Goal: Task Accomplishment & Management: Use online tool/utility

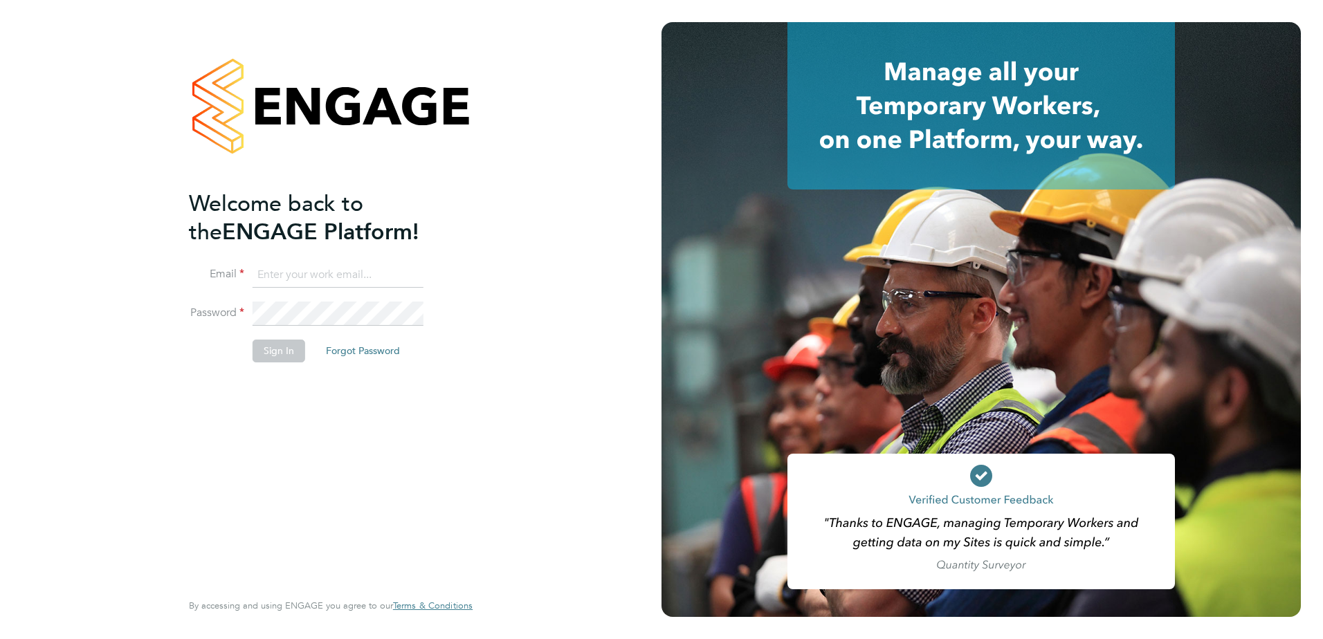
type input "kyle.munden@vistry.co.uk"
click at [289, 348] on button "Sign In" at bounding box center [279, 351] width 53 height 22
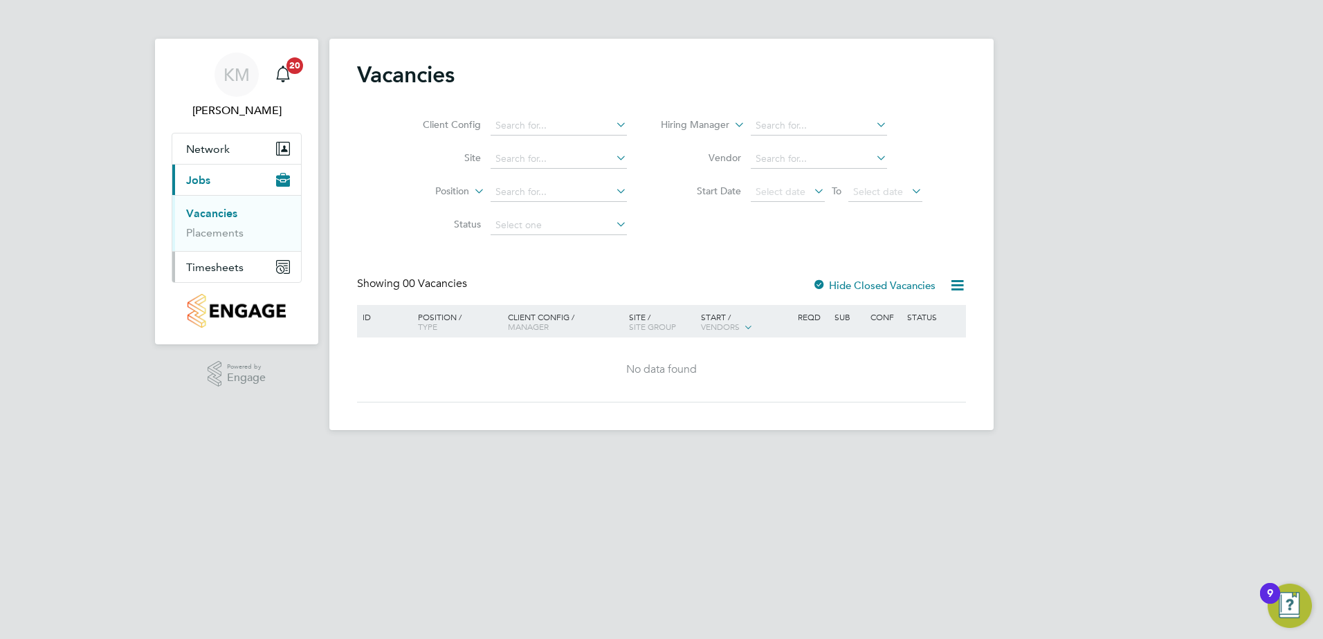
click at [223, 269] on span "Timesheets" at bounding box center [214, 267] width 57 height 13
click at [237, 264] on li "Expenses" at bounding box center [238, 264] width 104 height 14
click at [219, 264] on link "Expenses" at bounding box center [209, 263] width 47 height 13
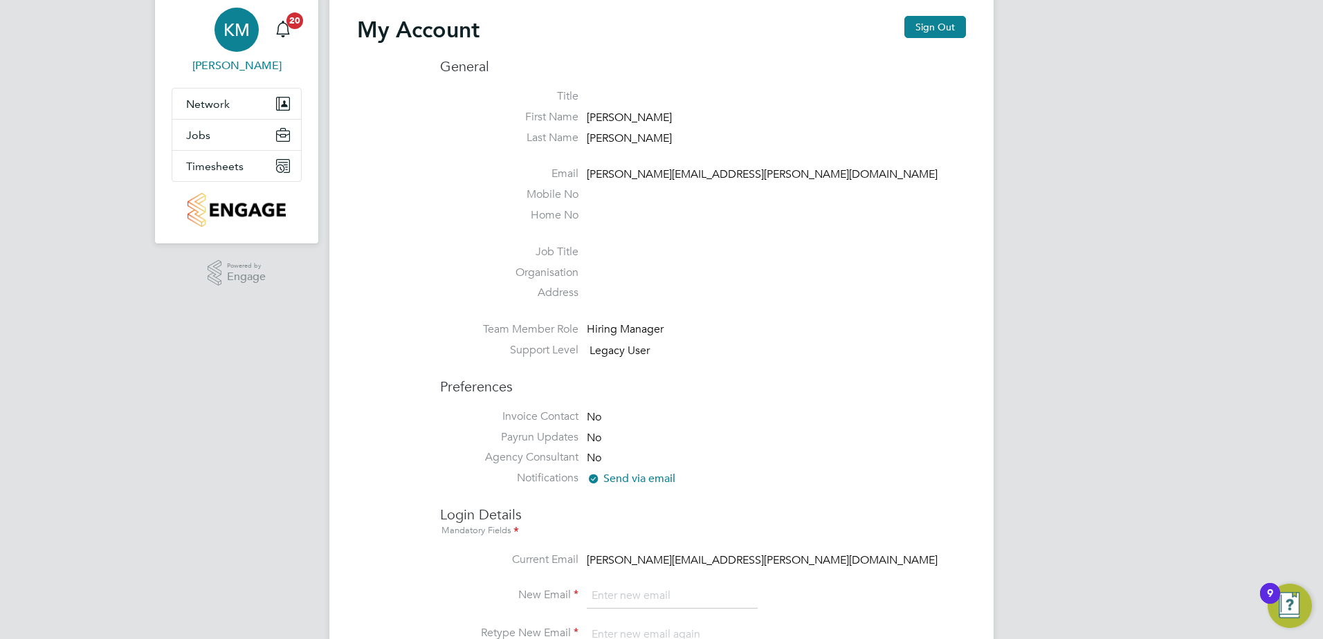
scroll to position [69, 0]
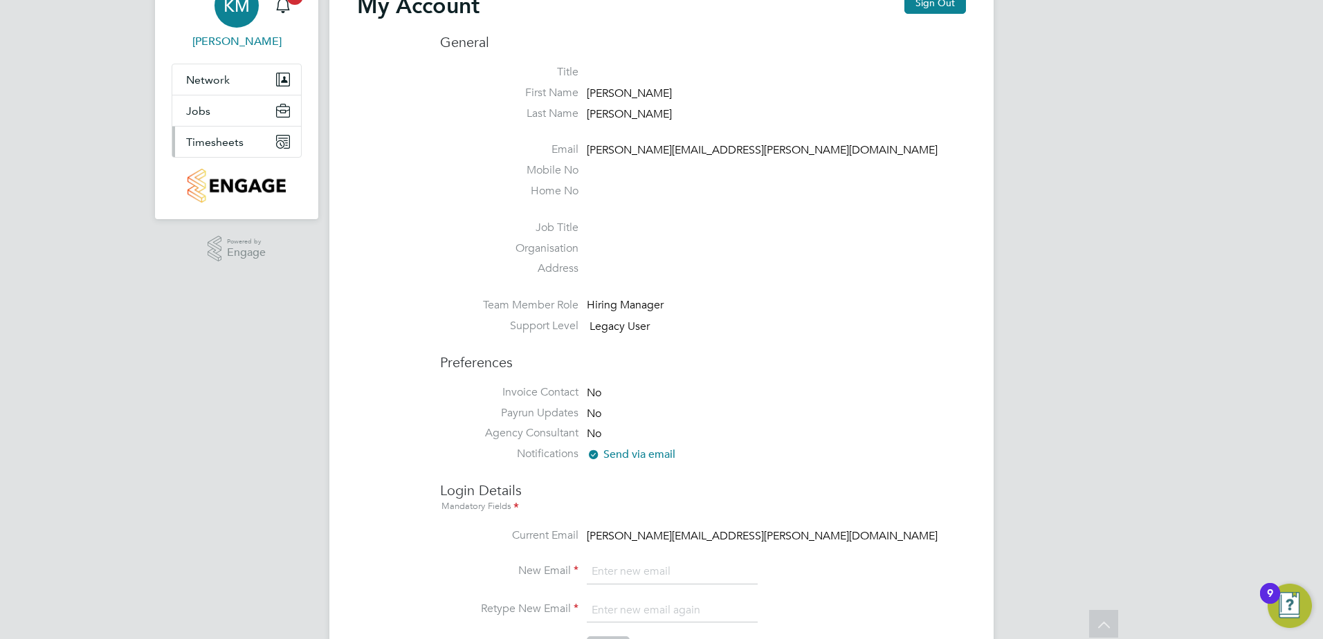
type input "[PERSON_NAME][EMAIL_ADDRESS][PERSON_NAME][DOMAIN_NAME]"
click at [218, 142] on span "Timesheets" at bounding box center [214, 142] width 57 height 13
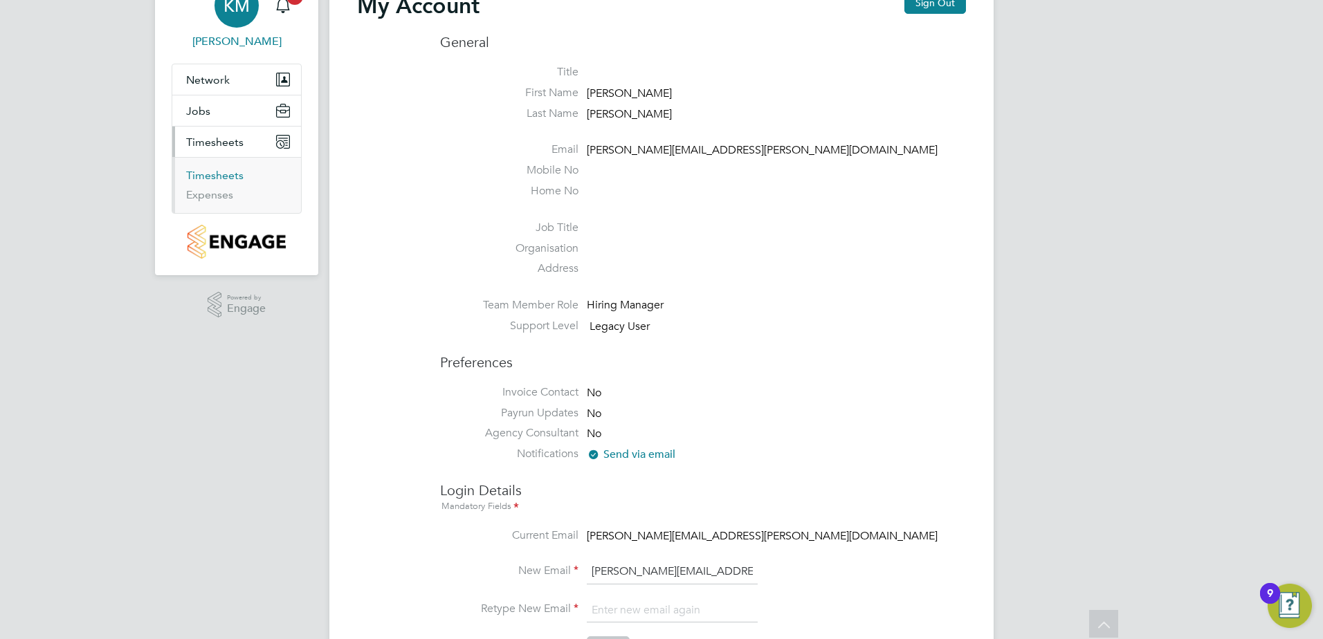
click at [214, 179] on link "Timesheets" at bounding box center [214, 175] width 57 height 13
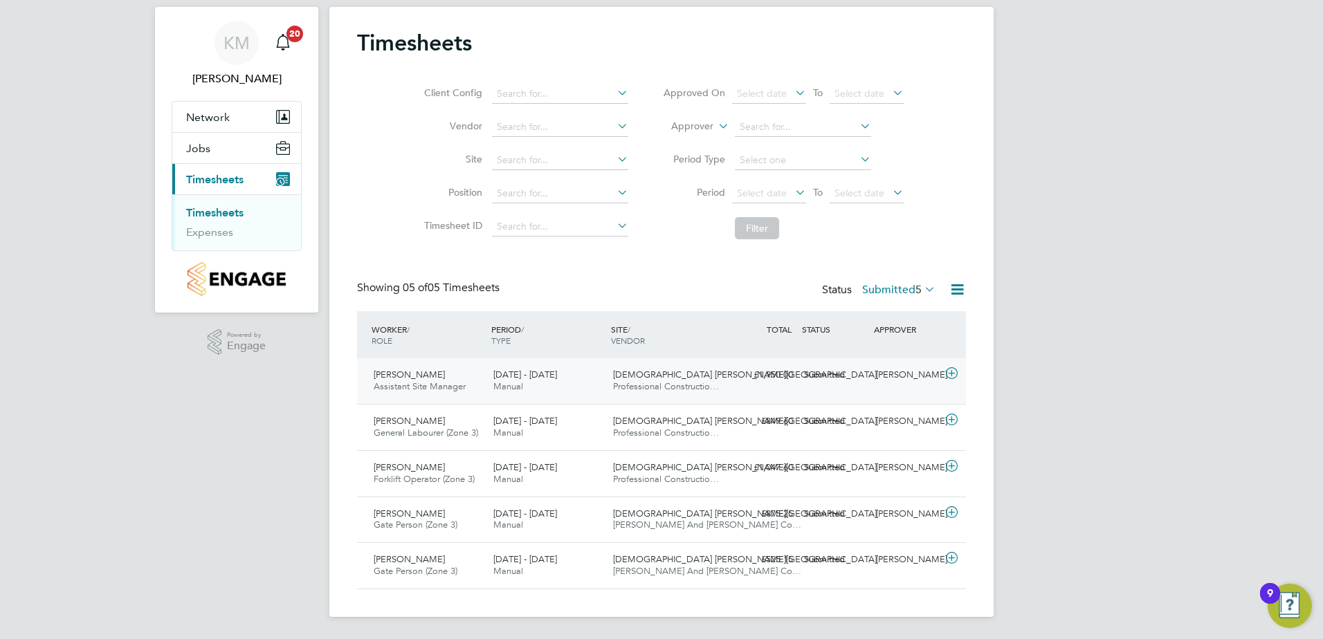
click at [951, 374] on icon at bounding box center [951, 373] width 17 height 11
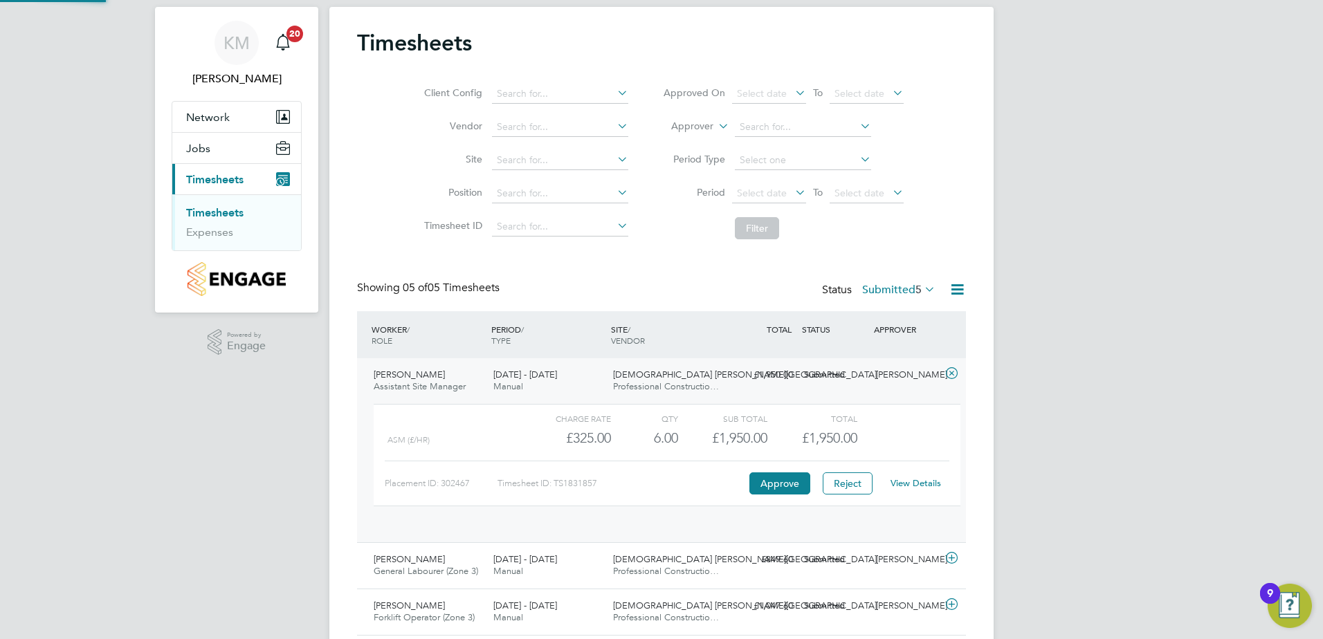
scroll to position [24, 135]
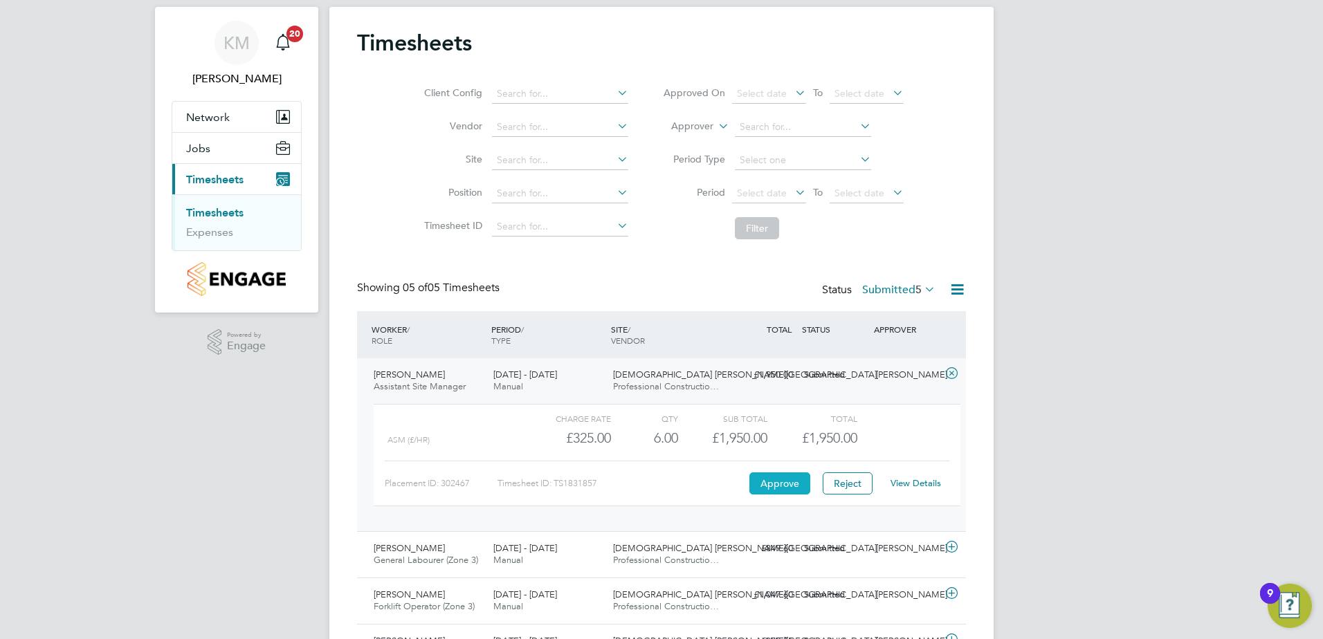
click at [785, 488] on button "Approve" at bounding box center [779, 484] width 61 height 22
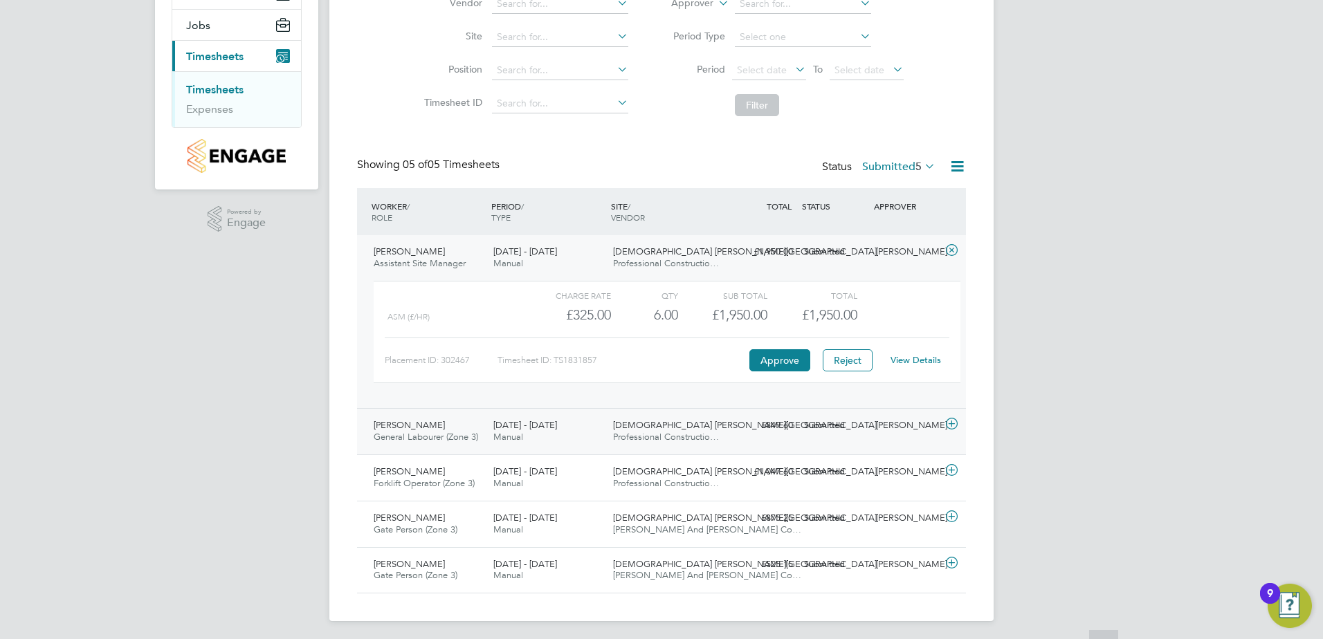
scroll to position [159, 0]
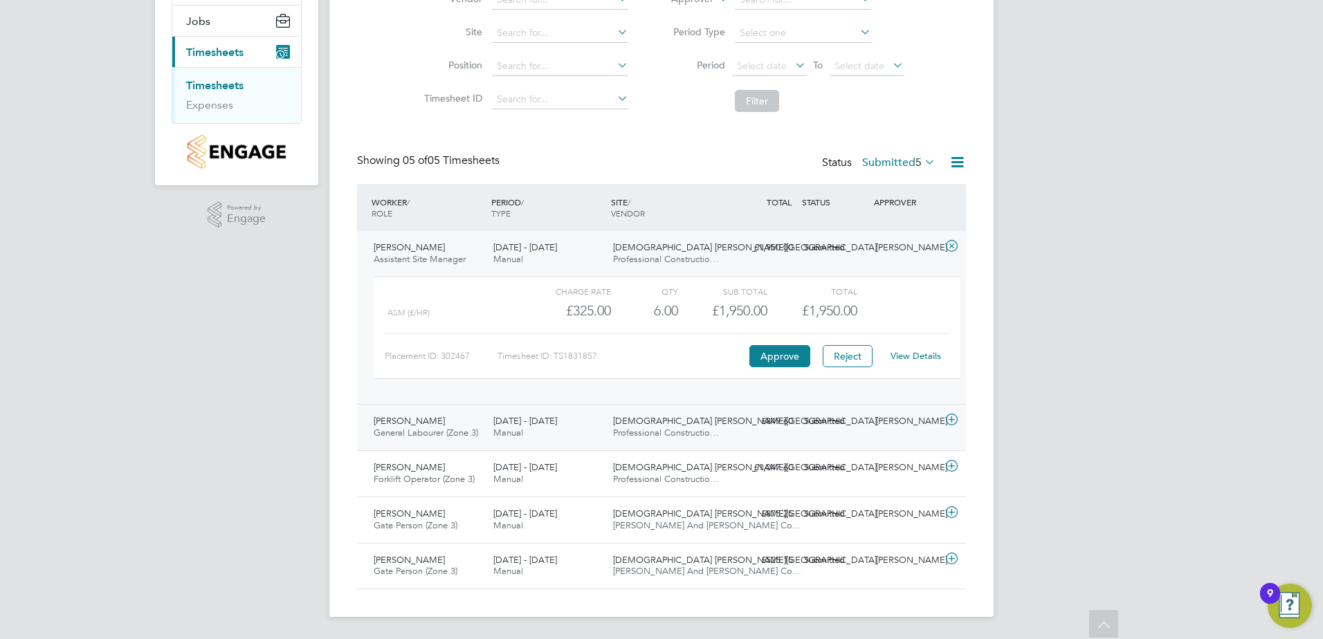
click at [955, 420] on icon at bounding box center [951, 419] width 17 height 11
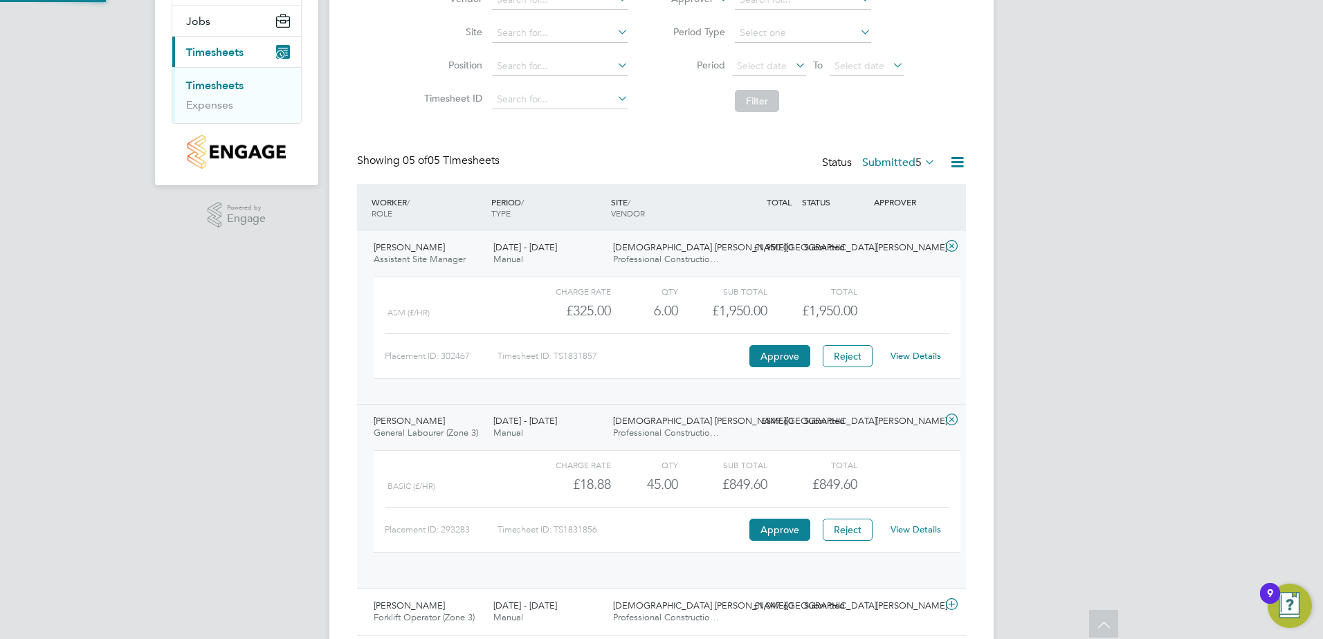
scroll to position [24, 135]
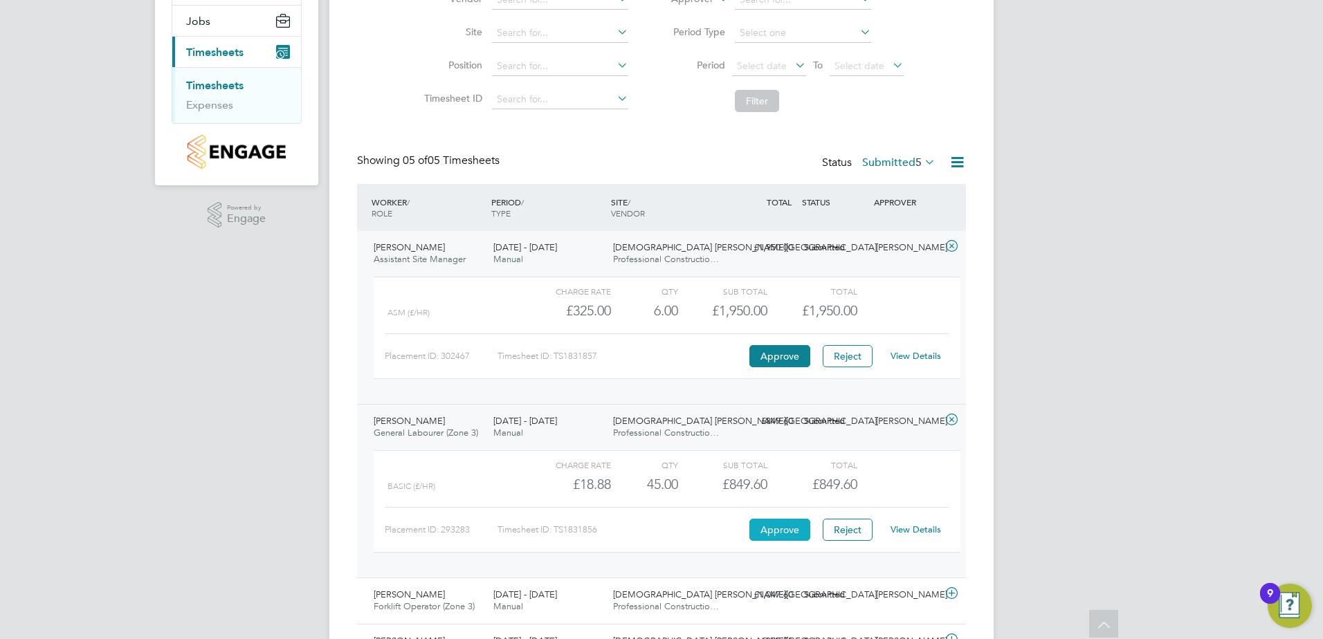
click at [789, 529] on button "Approve" at bounding box center [779, 530] width 61 height 22
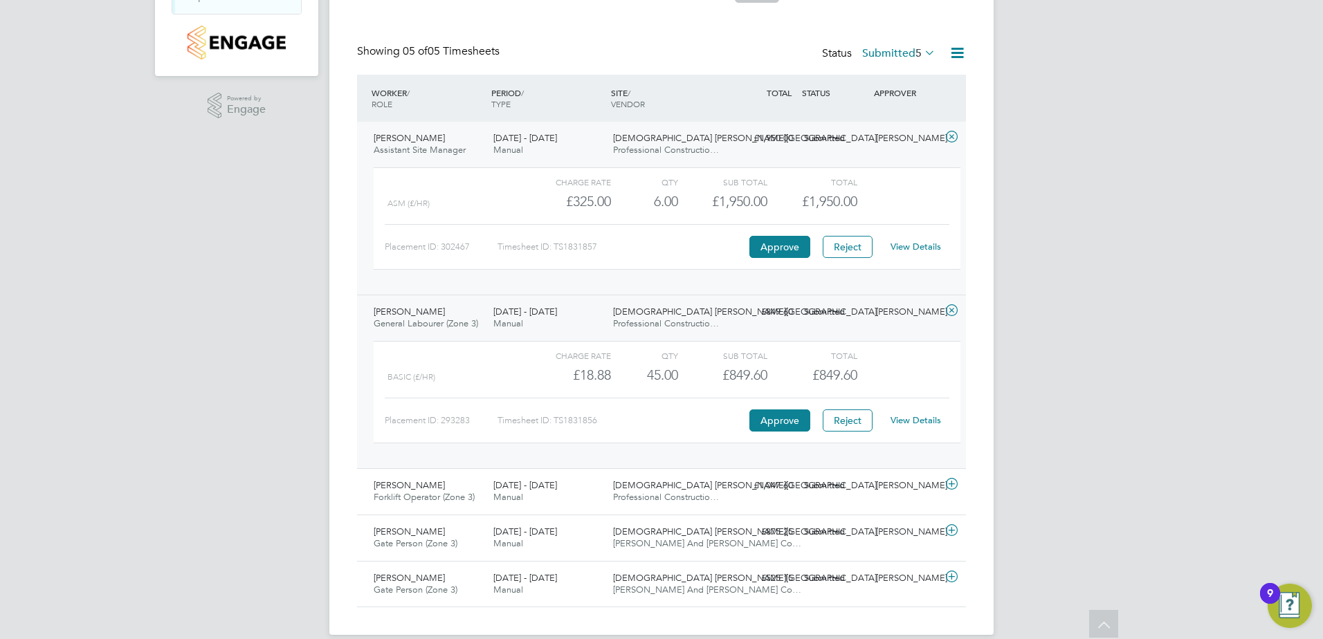
scroll to position [286, 0]
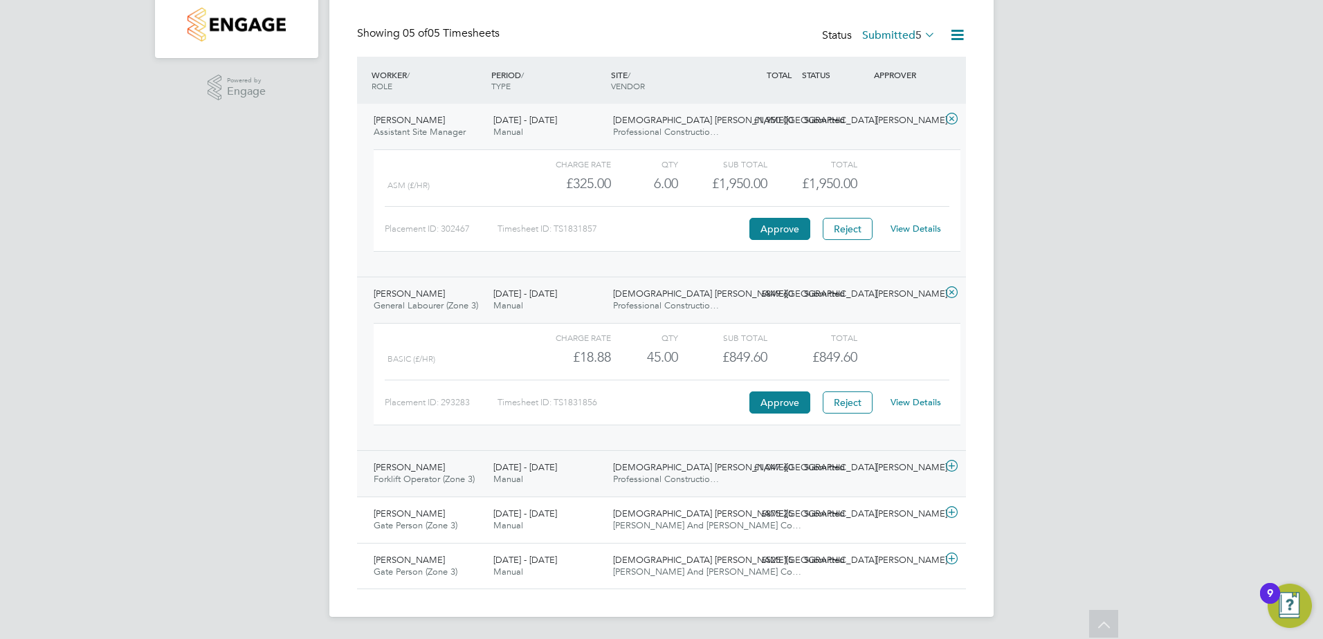
click at [951, 466] on icon at bounding box center [951, 466] width 17 height 11
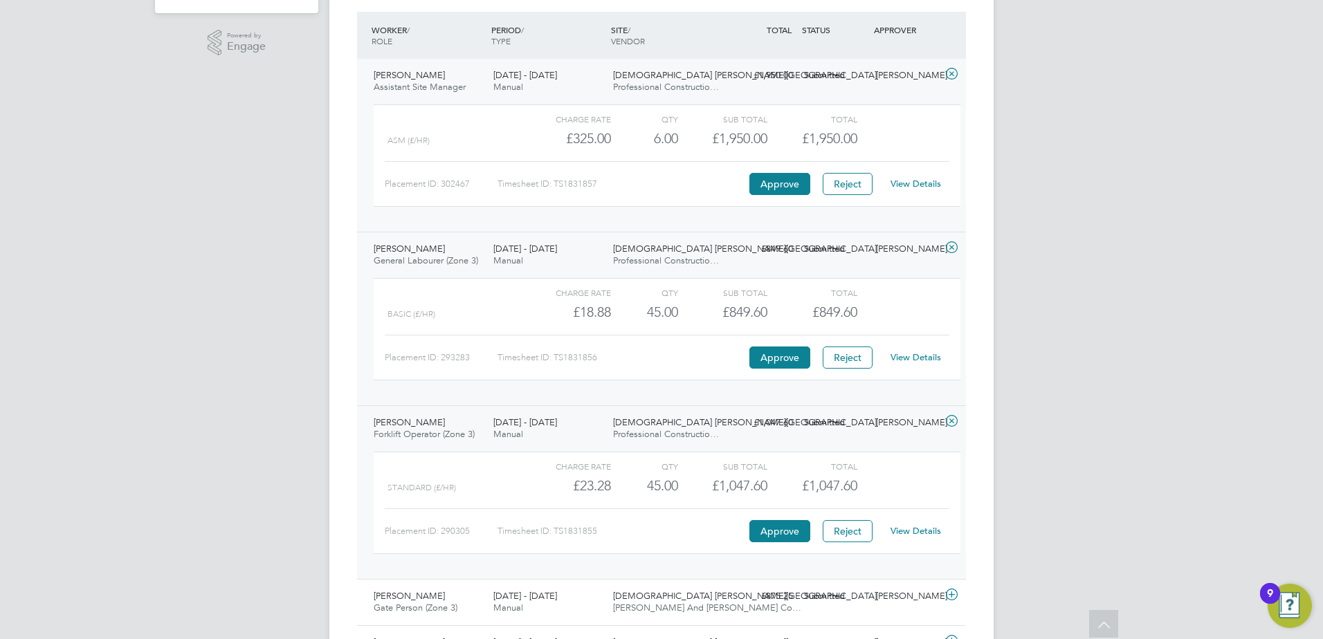
scroll to position [356, 0]
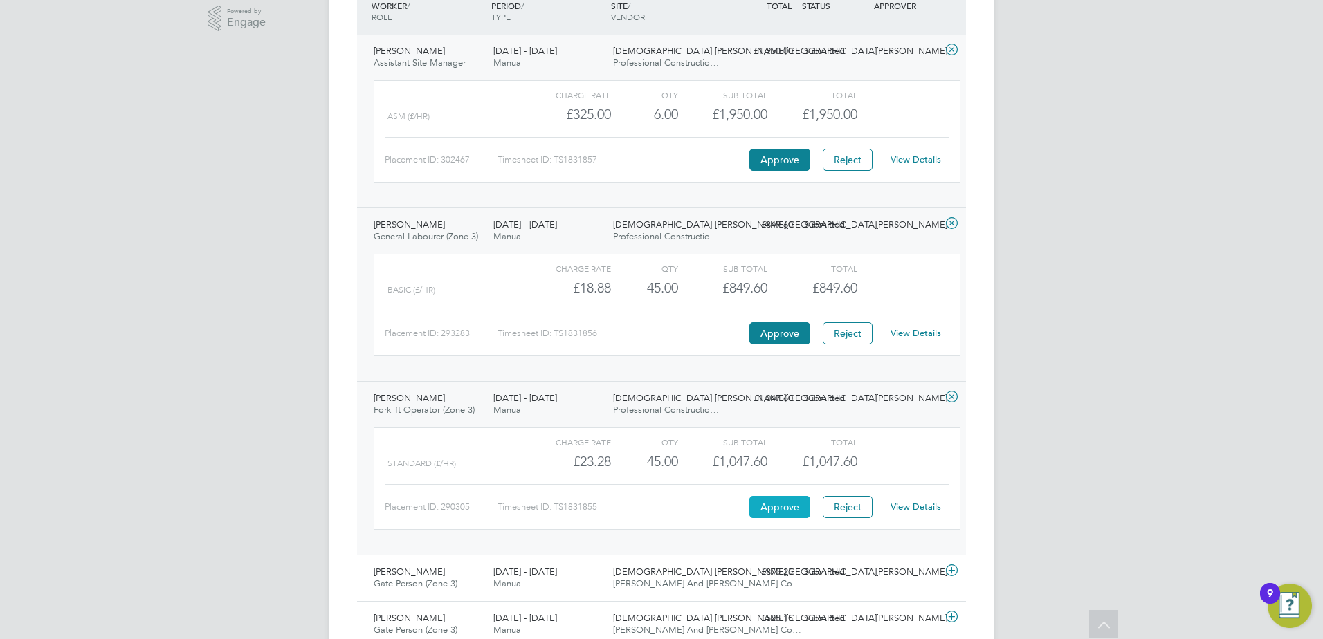
click at [780, 503] on button "Approve" at bounding box center [779, 507] width 61 height 22
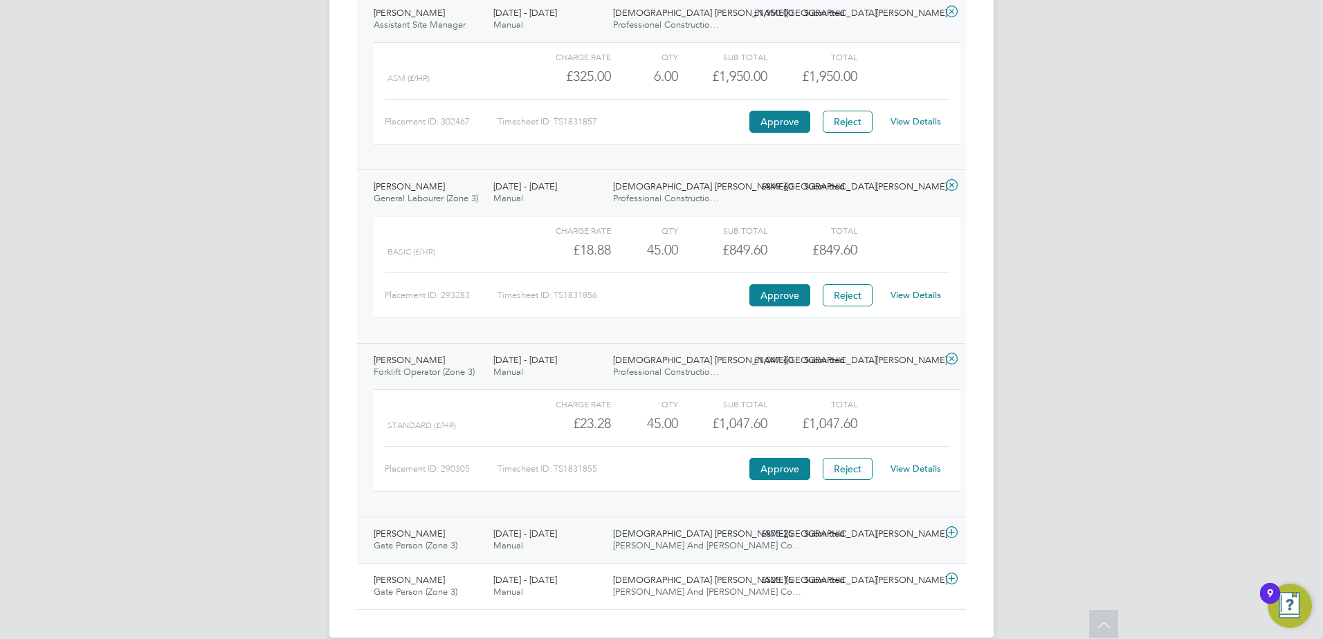
scroll to position [414, 0]
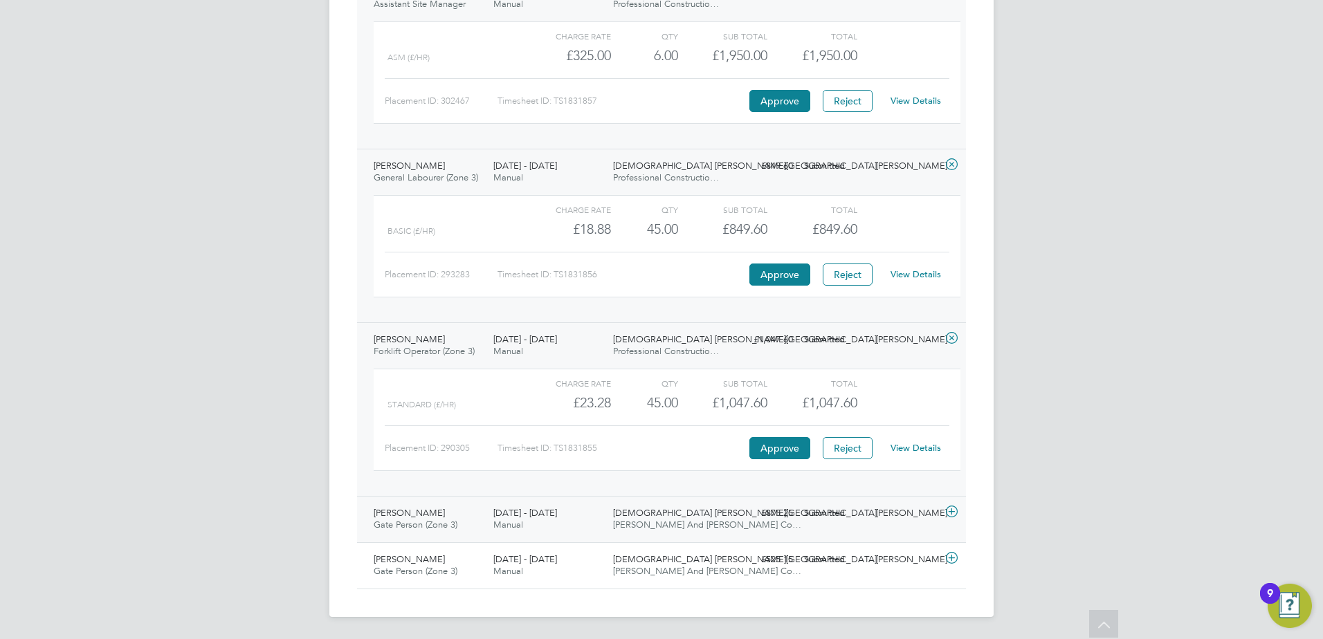
click at [949, 518] on icon at bounding box center [951, 511] width 17 height 11
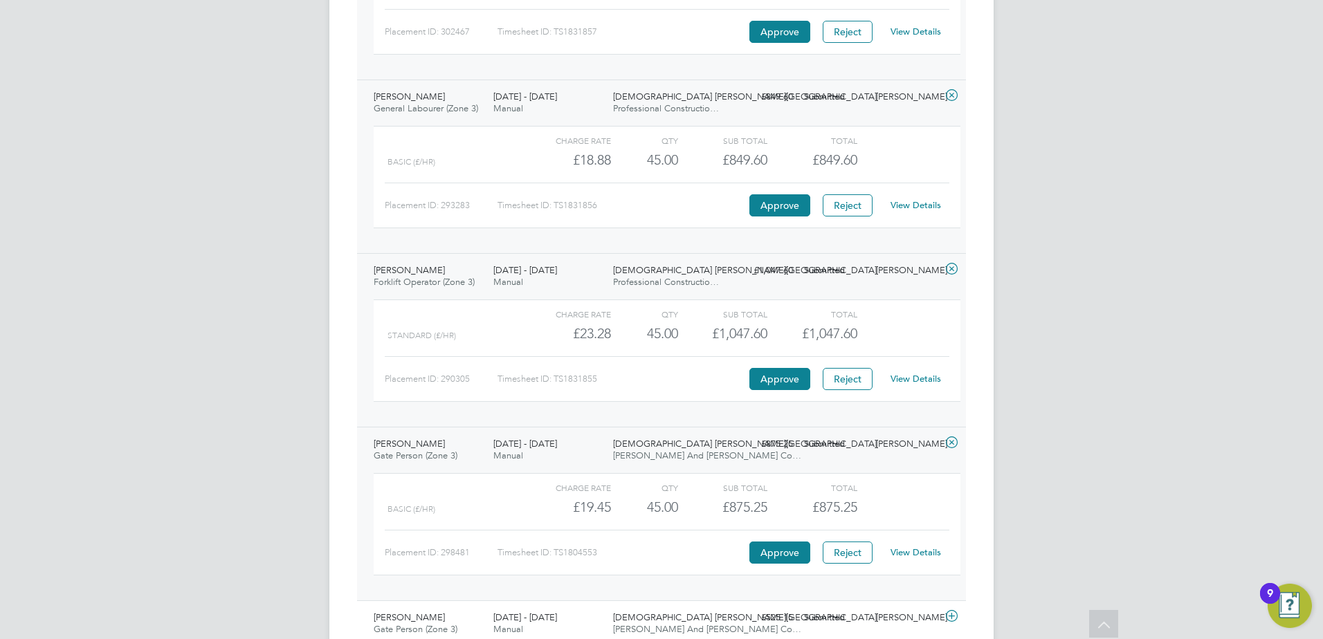
scroll to position [542, 0]
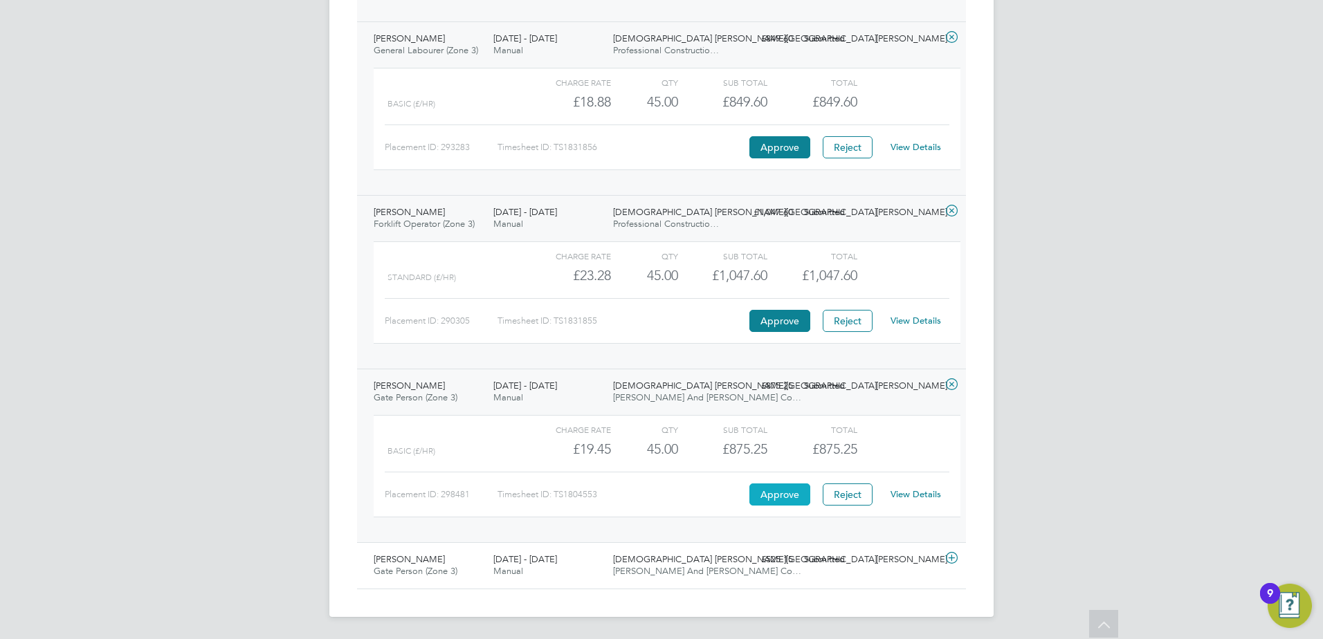
click at [774, 502] on button "Approve" at bounding box center [779, 495] width 61 height 22
click at [955, 558] on icon at bounding box center [951, 558] width 17 height 11
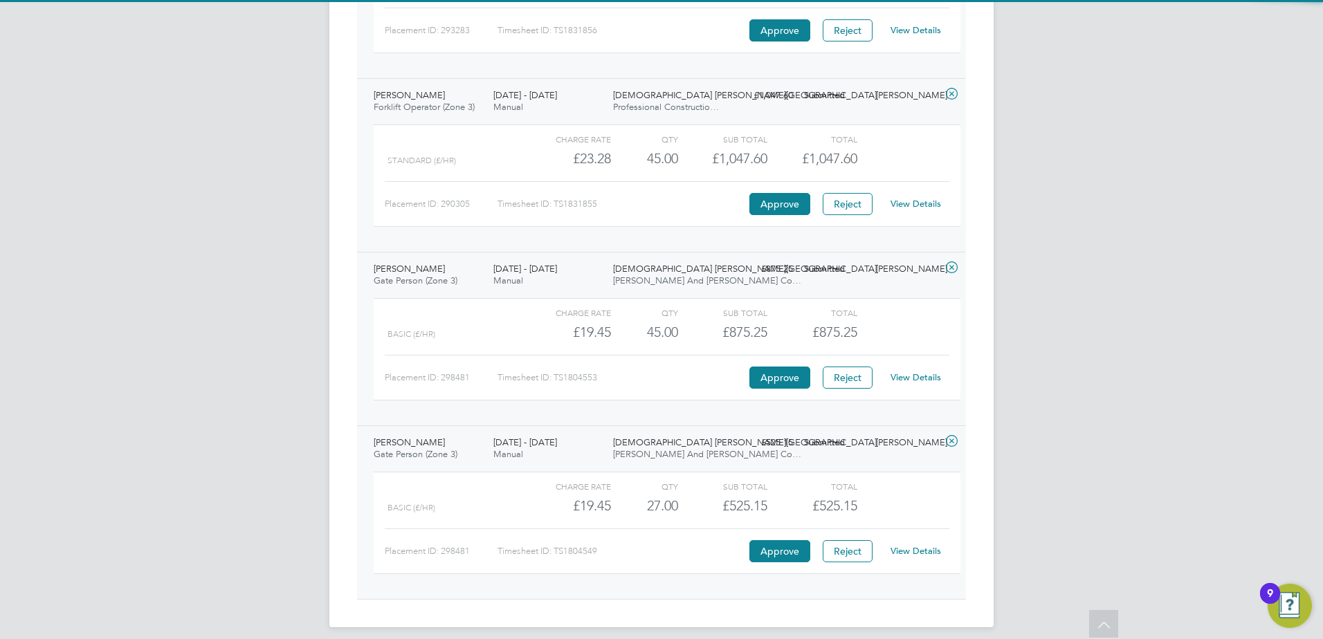
scroll to position [669, 0]
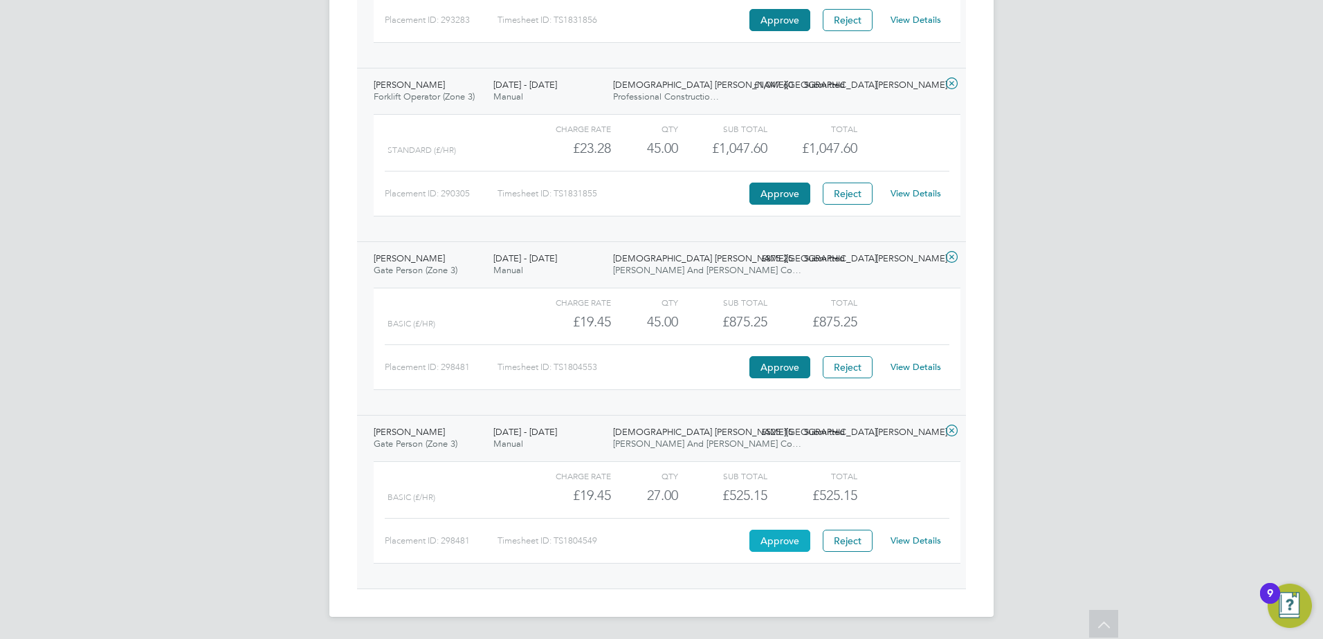
click at [787, 549] on button "Approve" at bounding box center [779, 541] width 61 height 22
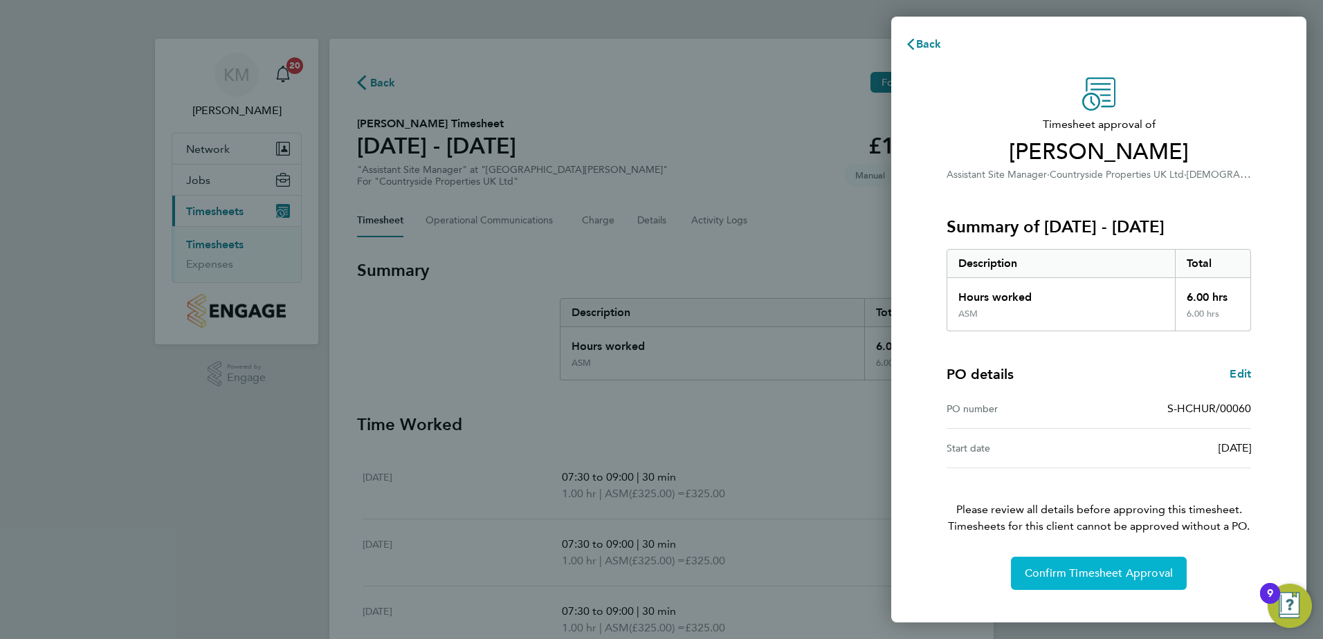
click at [1026, 574] on span "Confirm Timesheet Approval" at bounding box center [1099, 574] width 148 height 14
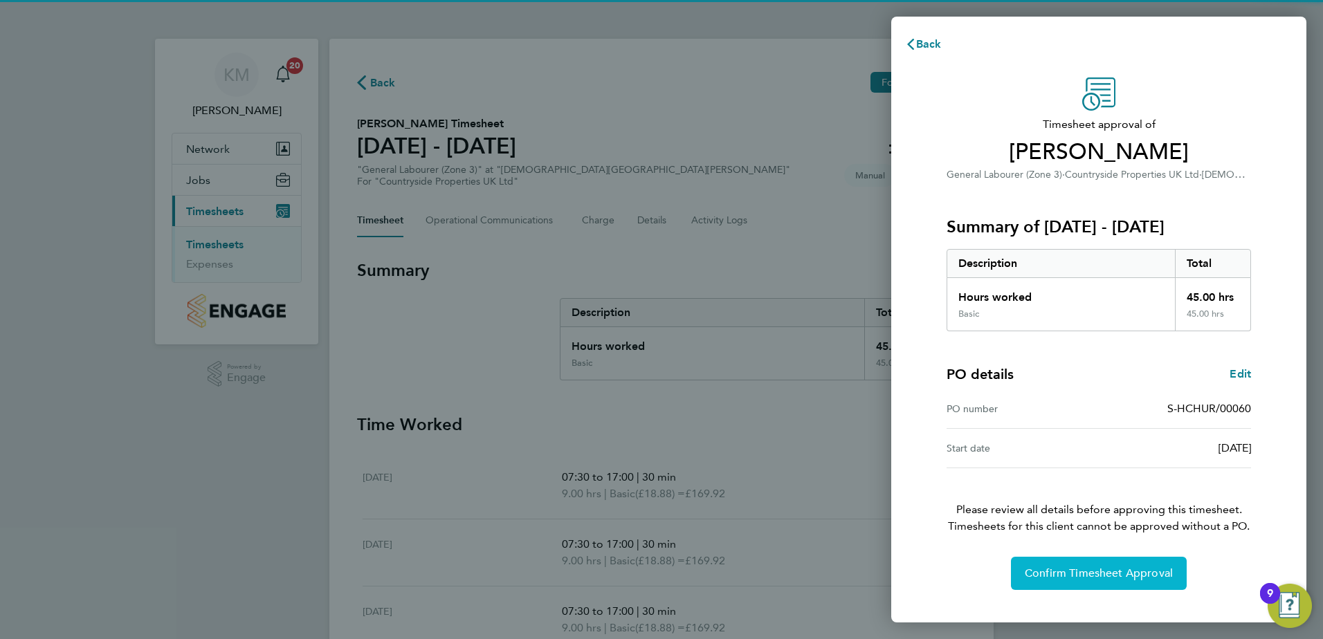
click at [1035, 577] on span "Confirm Timesheet Approval" at bounding box center [1099, 574] width 148 height 14
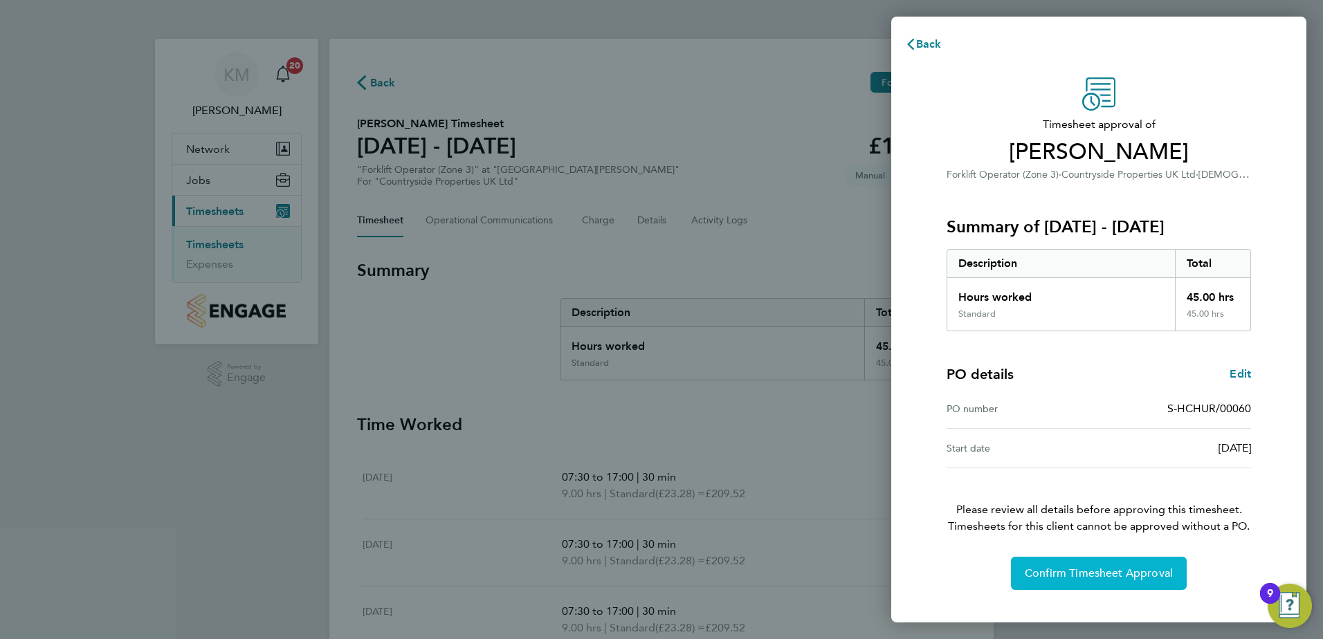
click at [1081, 580] on button "Confirm Timesheet Approval" at bounding box center [1099, 573] width 176 height 33
click at [1078, 575] on span "Confirm Timesheet Approval" at bounding box center [1099, 574] width 148 height 14
click at [1039, 571] on span "Confirm Timesheet Approval" at bounding box center [1099, 574] width 148 height 14
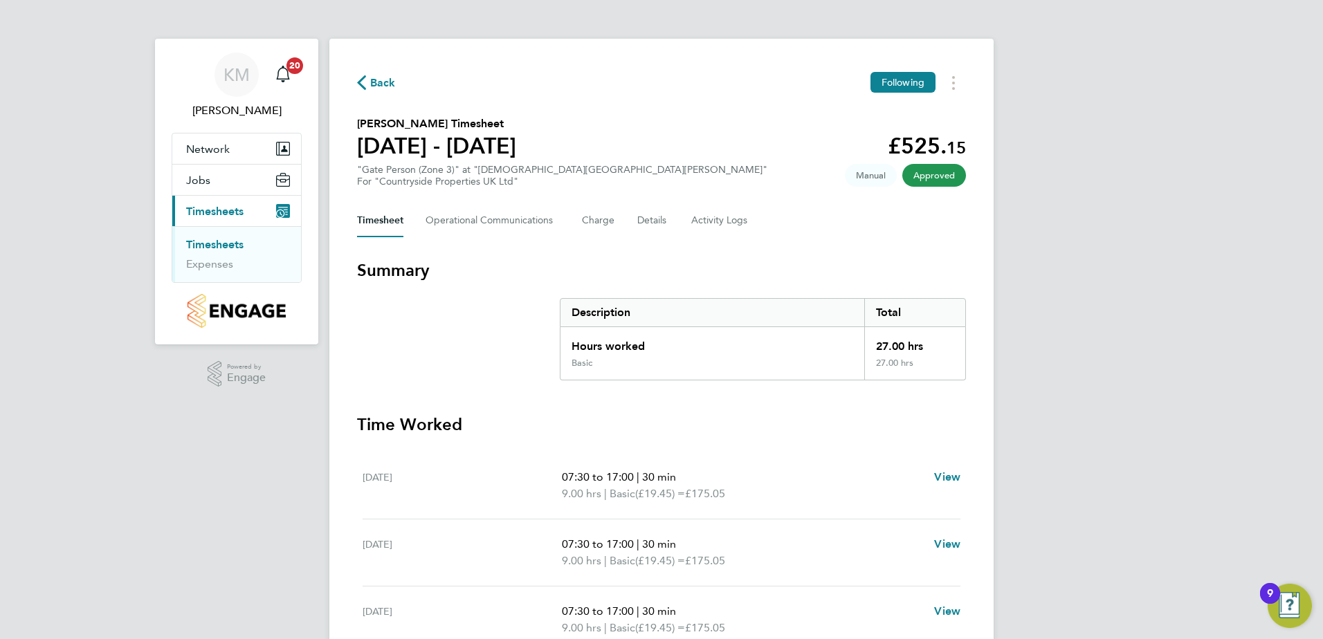
drag, startPoint x: 381, startPoint y: 86, endPoint x: 383, endPoint y: 79, distance: 7.1
click at [381, 82] on span "Back" at bounding box center [383, 83] width 26 height 17
